Goal: Check status: Check status

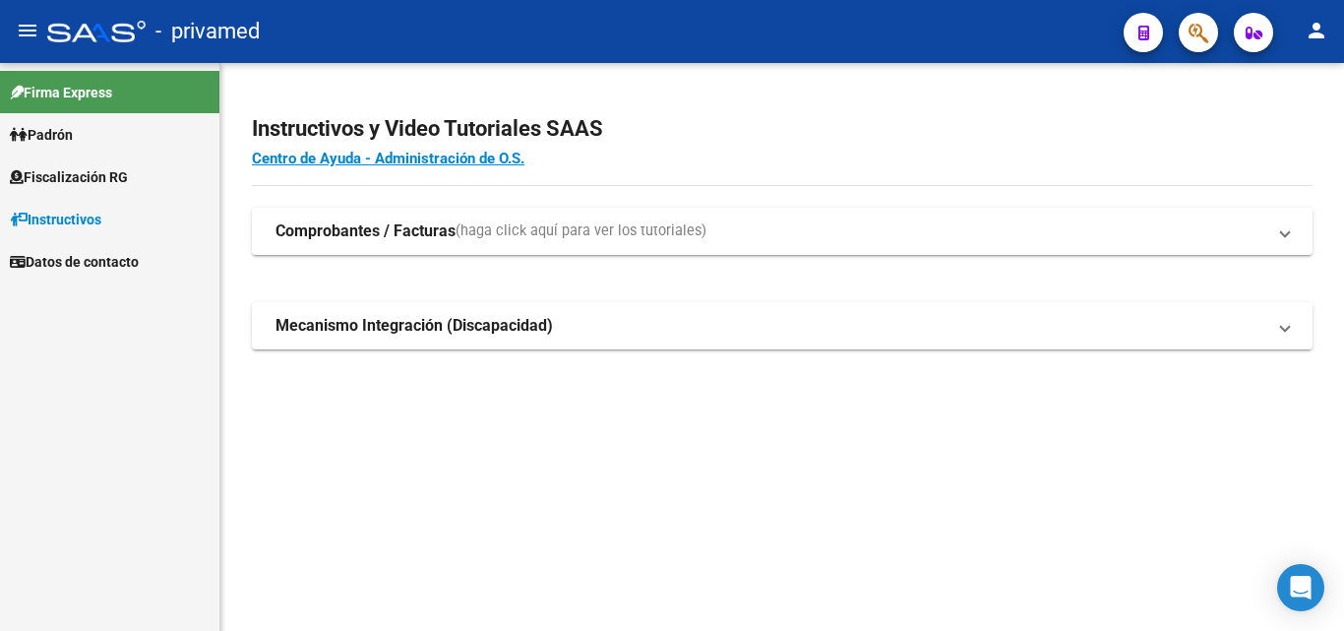
click at [1209, 35] on button "button" at bounding box center [1197, 32] width 39 height 39
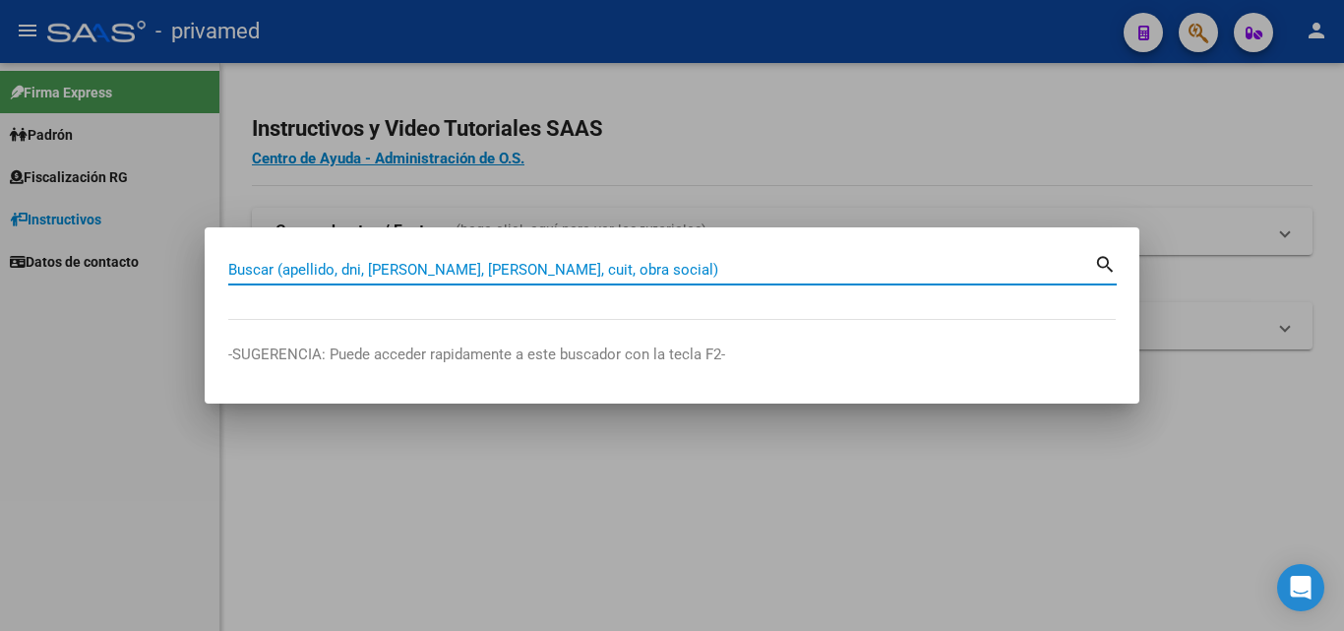
paste input "20958053569"
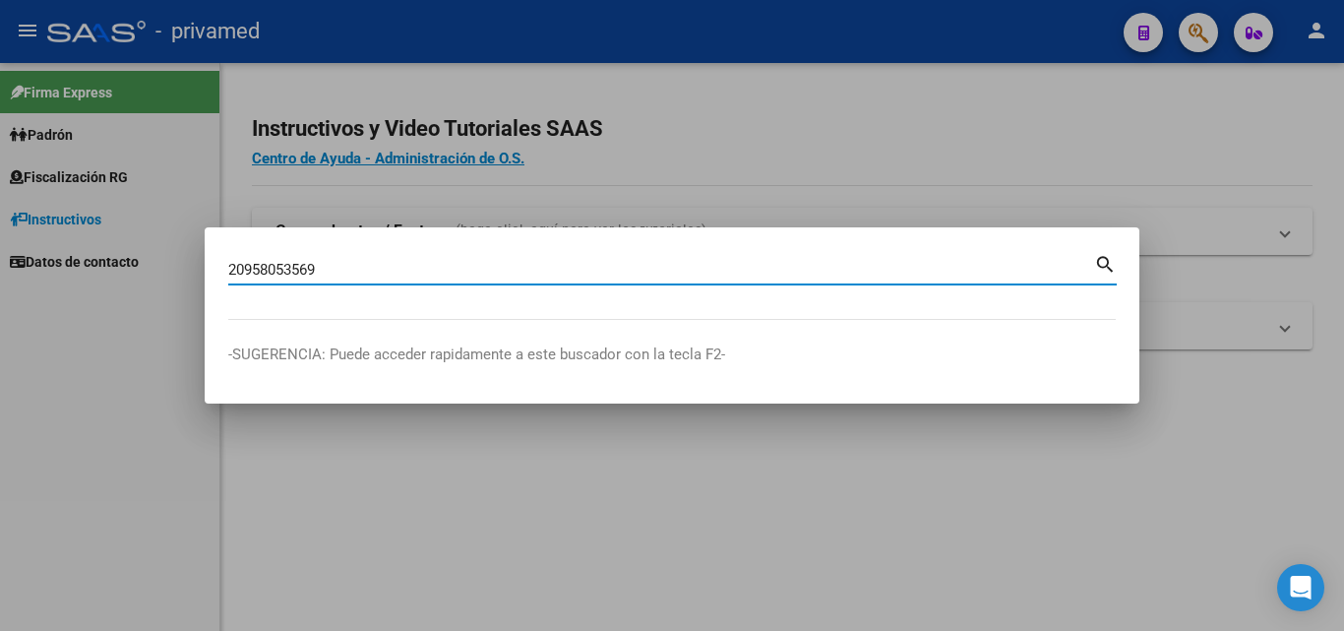
type input "20958053569"
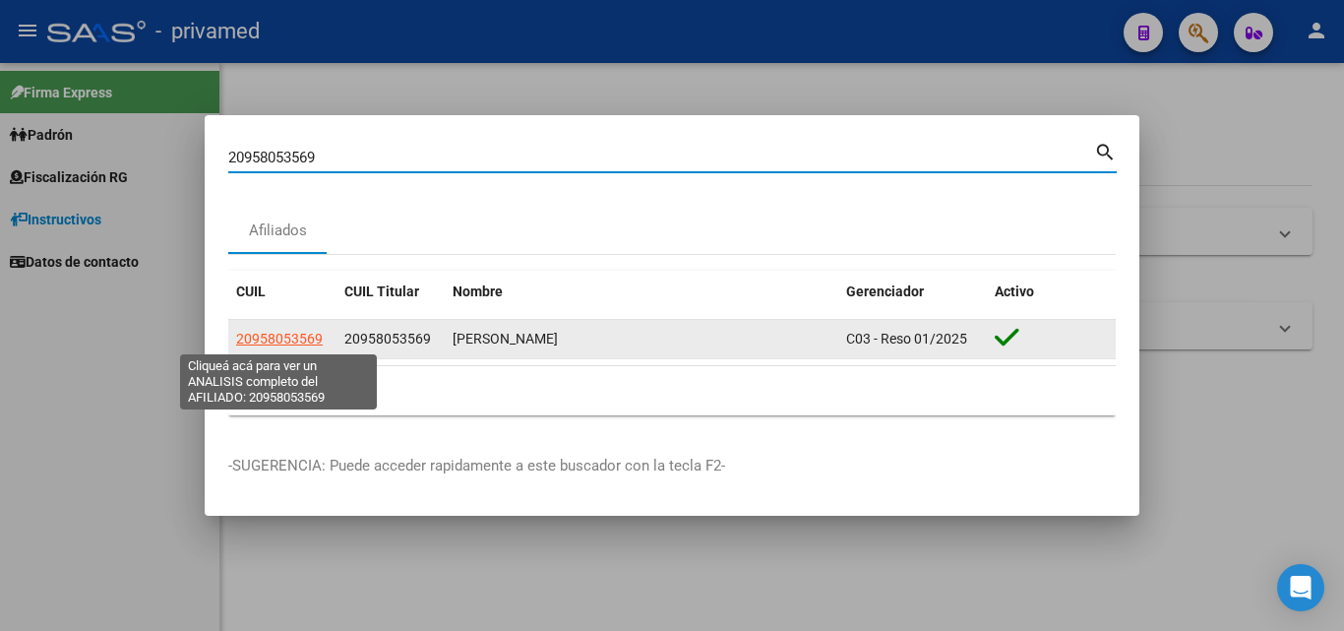
click at [269, 332] on span "20958053569" at bounding box center [279, 339] width 87 height 16
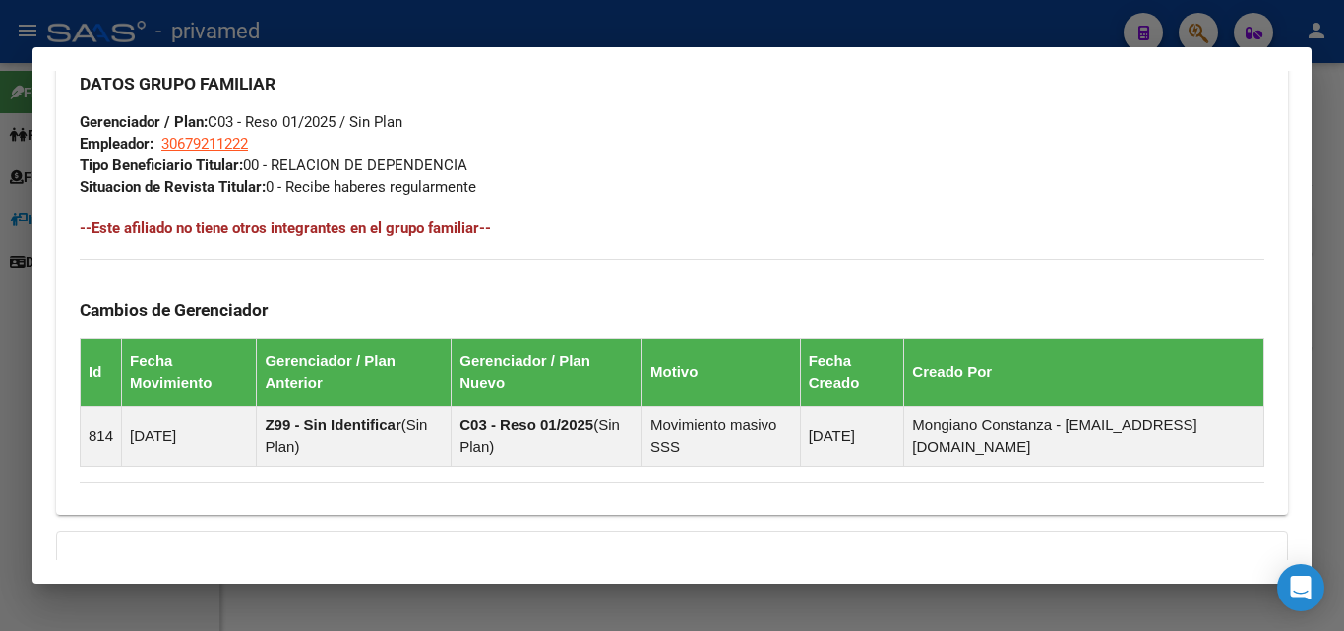
scroll to position [1172, 0]
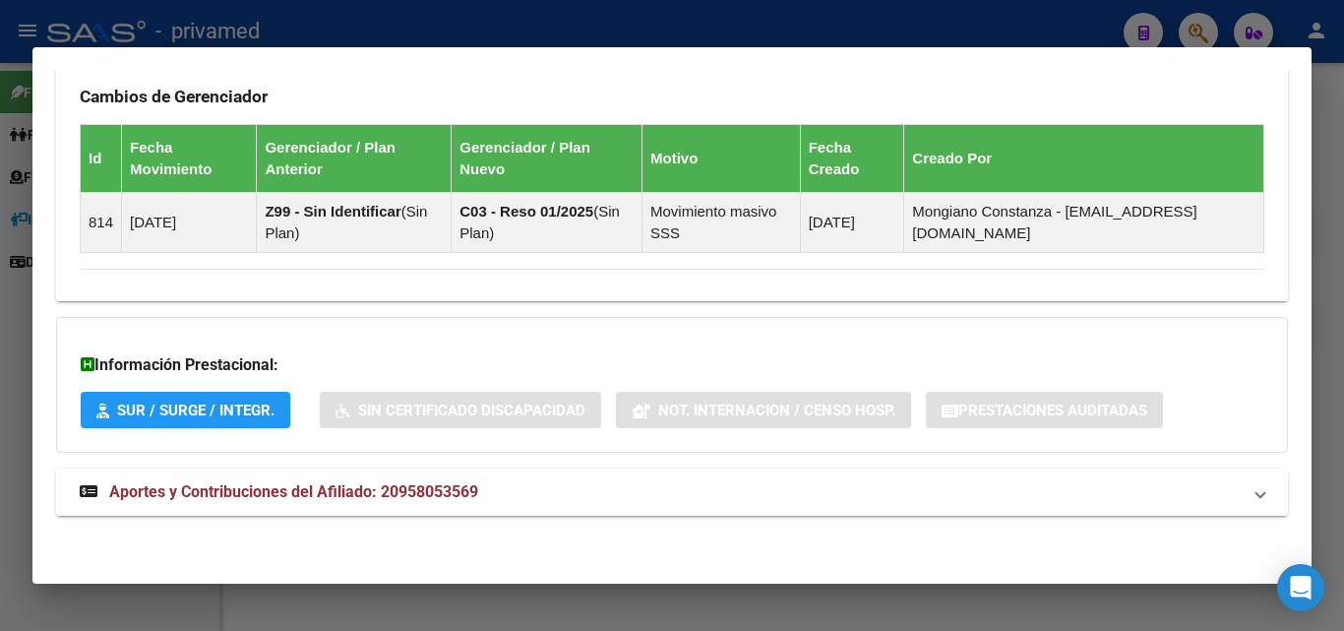
click at [328, 482] on span "Aportes y Contribuciones del Afiliado: 20958053569" at bounding box center [293, 491] width 369 height 19
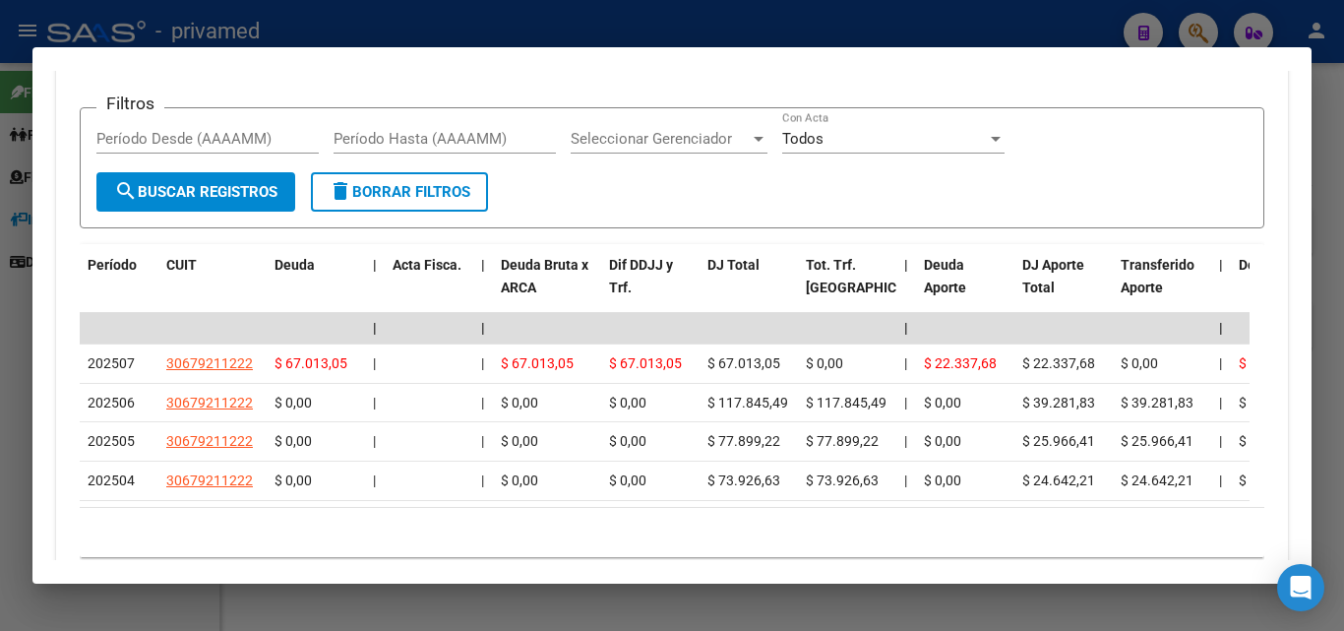
scroll to position [1904, 0]
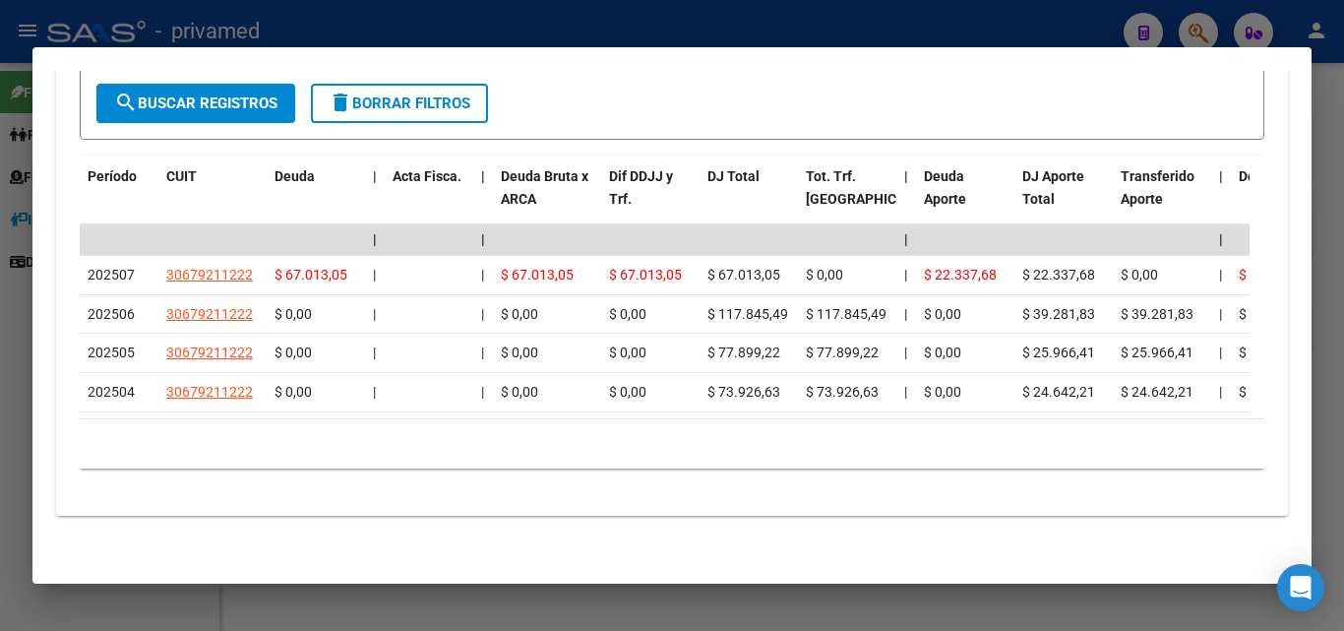
click at [1343, 187] on div at bounding box center [672, 315] width 1344 height 631
drag, startPoint x: 1343, startPoint y: 187, endPoint x: 1227, endPoint y: 76, distance: 160.7
click at [1342, 185] on div at bounding box center [672, 315] width 1344 height 631
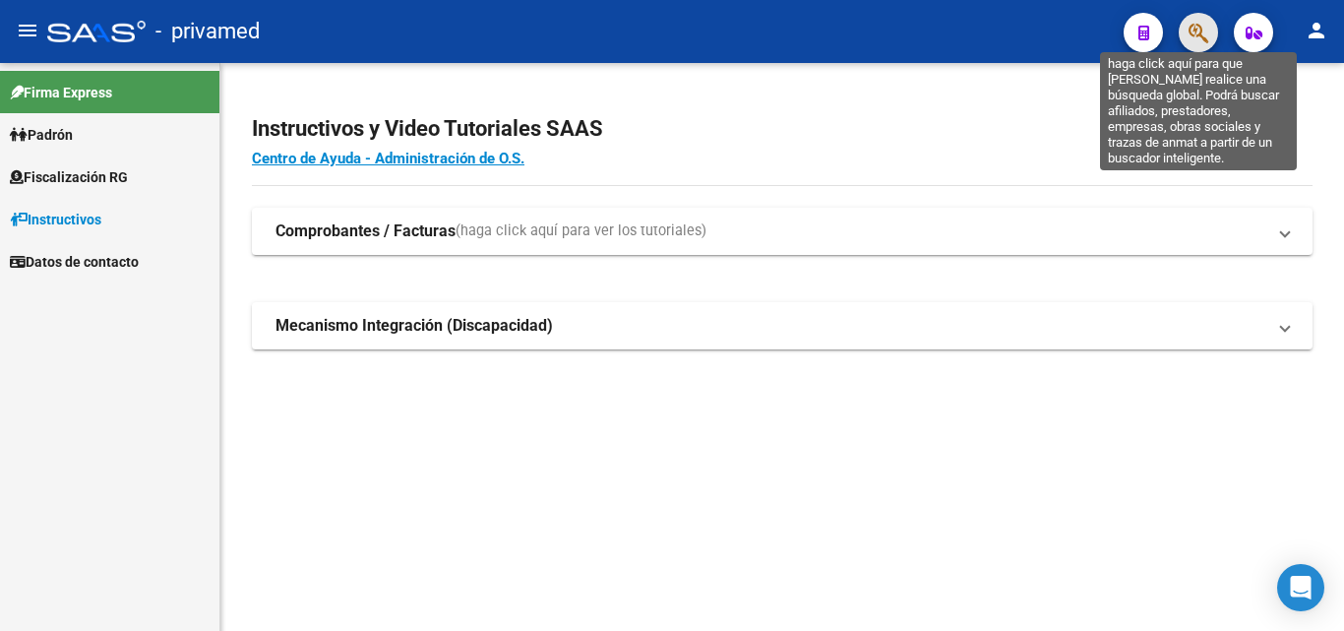
click at [1189, 38] on icon "button" at bounding box center [1198, 33] width 20 height 23
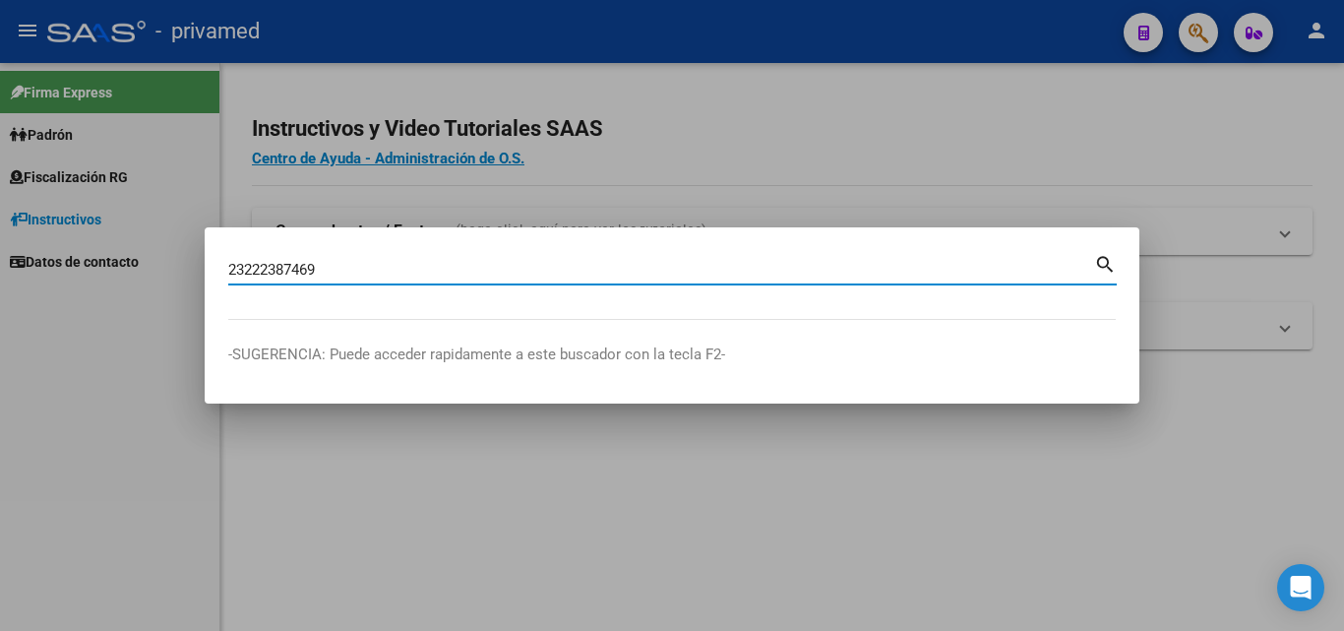
type input "23222387469"
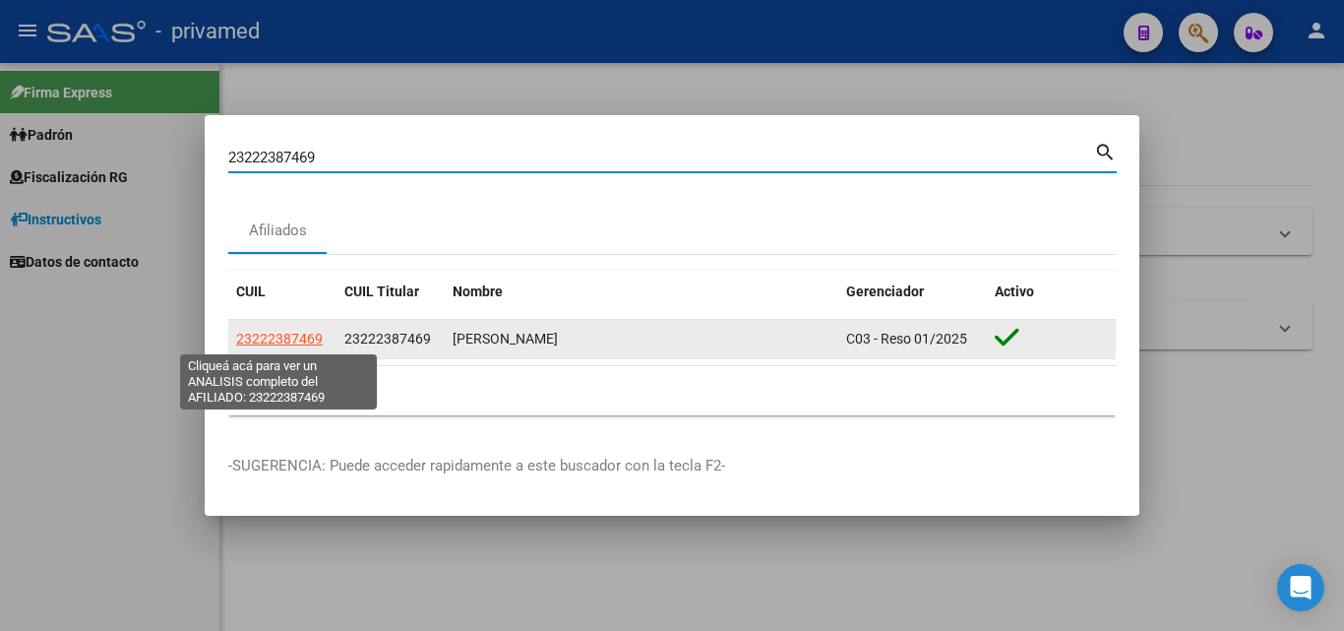
click at [300, 337] on span "23222387469" at bounding box center [279, 339] width 87 height 16
type textarea "23222387469"
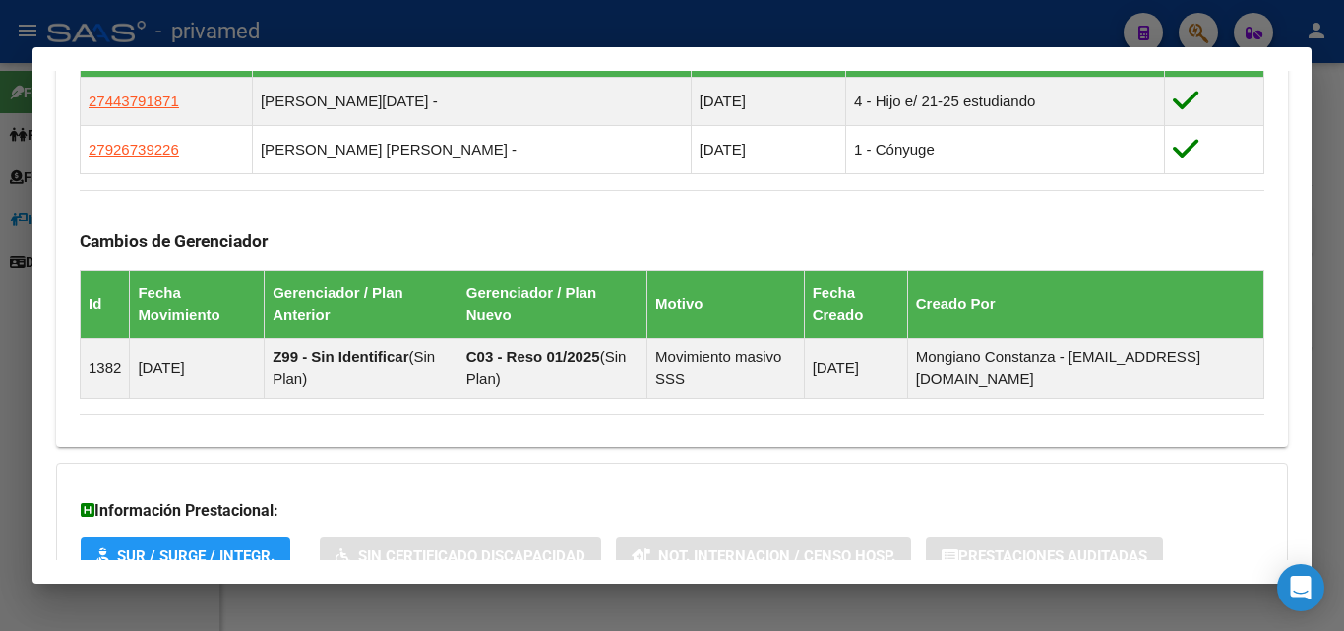
scroll to position [1286, 0]
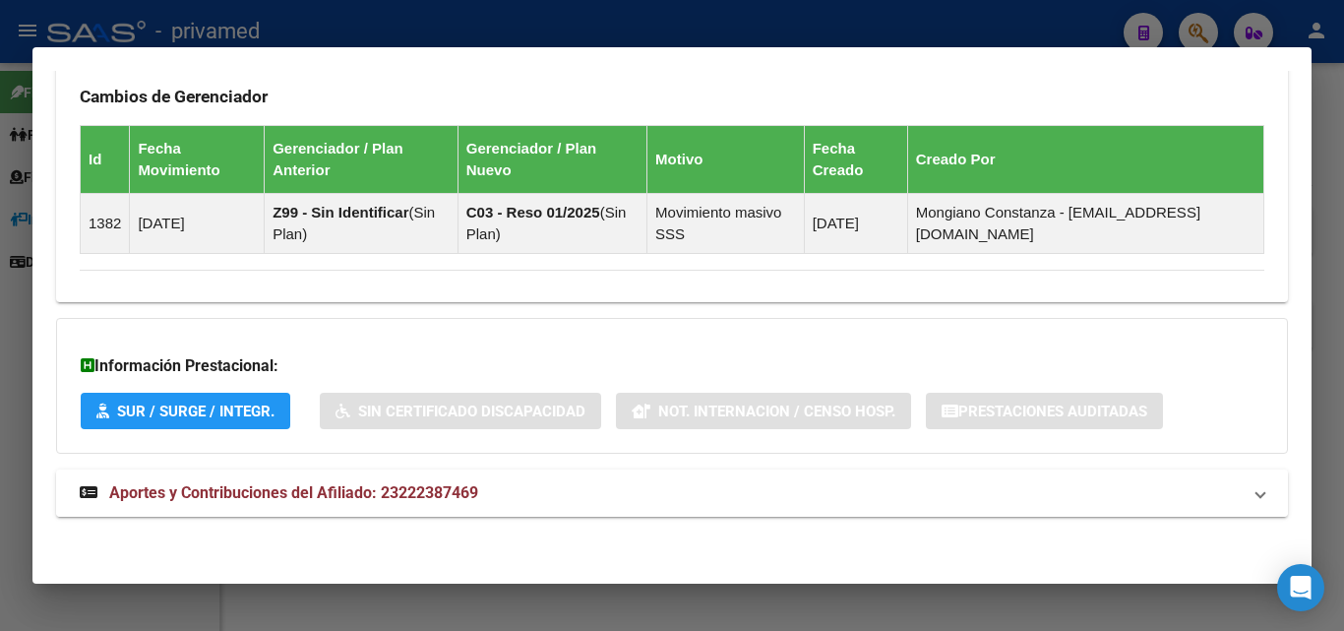
click at [393, 503] on strong "Aportes y Contribuciones del Afiliado: 23222387469" at bounding box center [279, 493] width 398 height 24
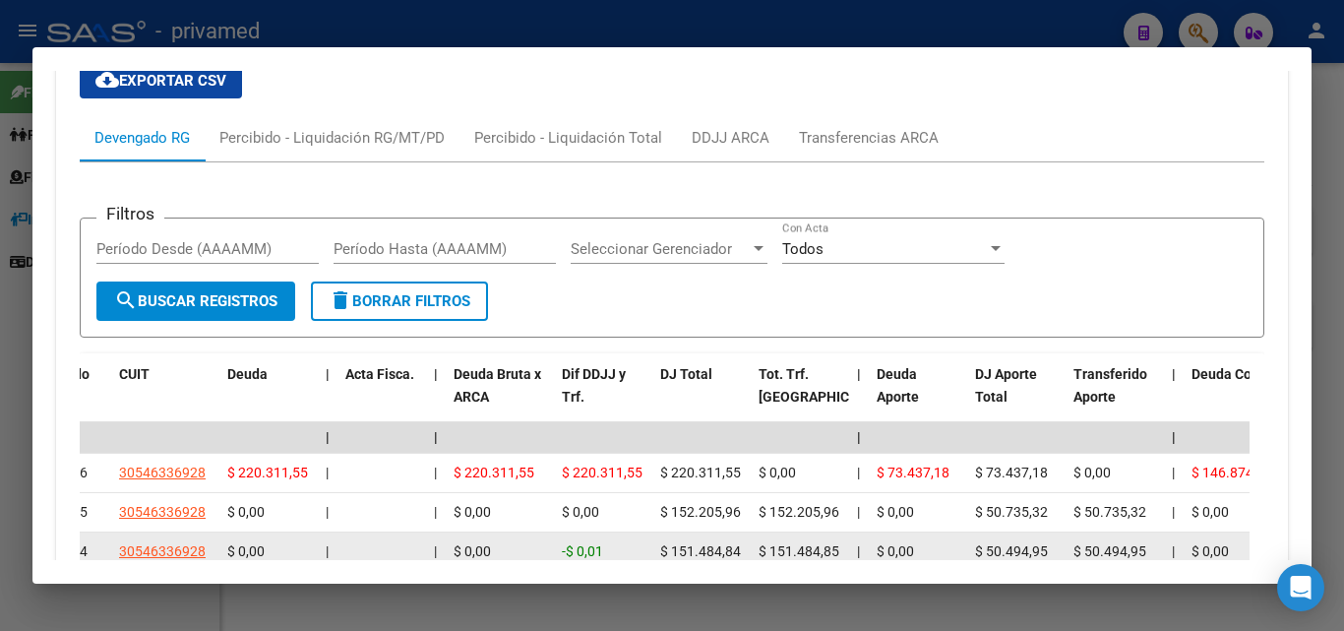
scroll to position [1782, 0]
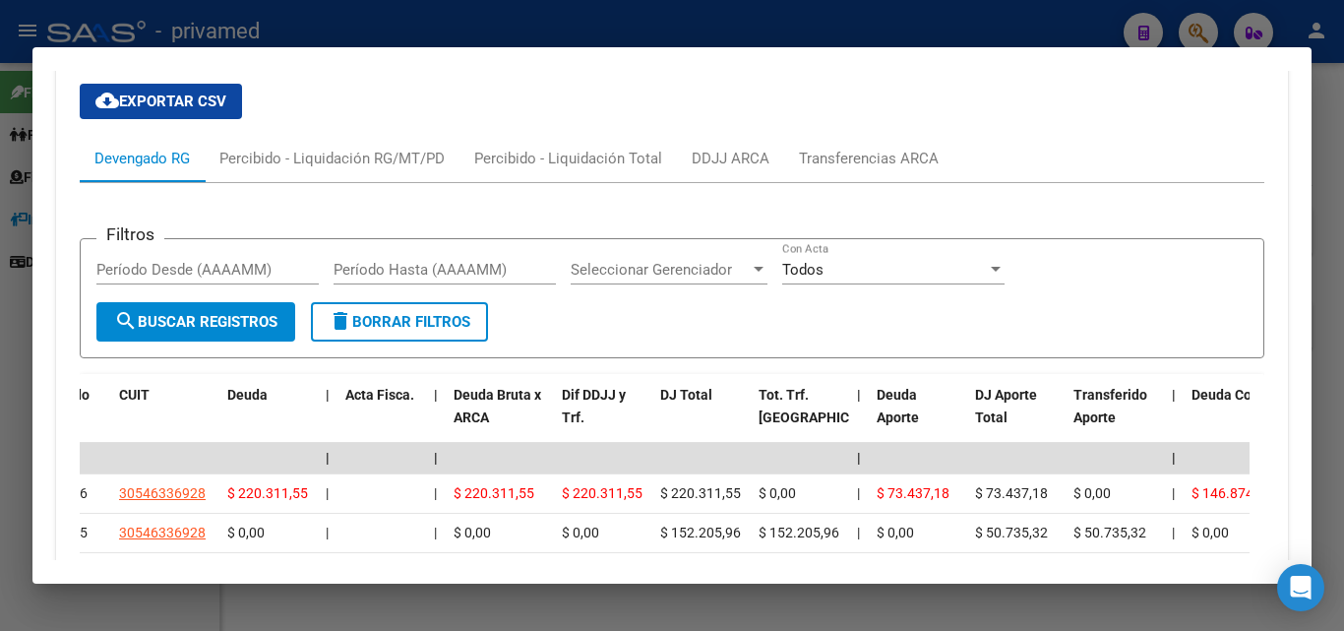
click at [1343, 351] on div at bounding box center [672, 315] width 1344 height 631
